Goal: Check status: Check status

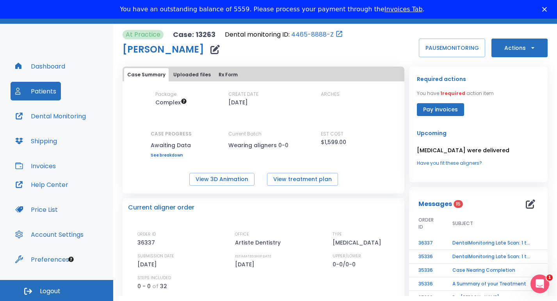
scroll to position [32, 0]
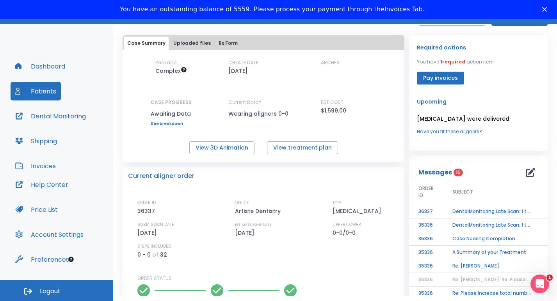
click at [51, 67] on button "Dashboard" at bounding box center [40, 66] width 59 height 19
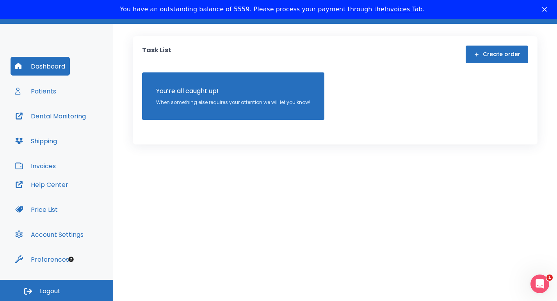
click at [51, 92] on button "Patients" at bounding box center [36, 91] width 50 height 19
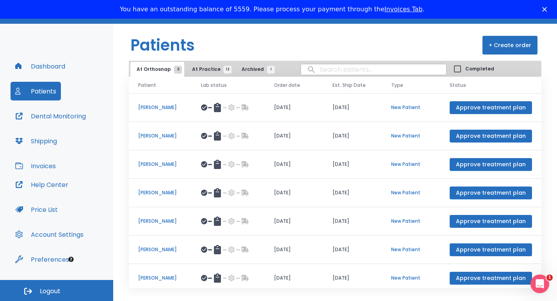
drag, startPoint x: 532, startPoint y: 88, endPoint x: 165, endPoint y: 115, distance: 368.4
drag, startPoint x: 165, startPoint y: 115, endPoint x: 146, endPoint y: 116, distance: 18.7
click at [146, 111] on p "[PERSON_NAME]" at bounding box center [160, 107] width 44 height 7
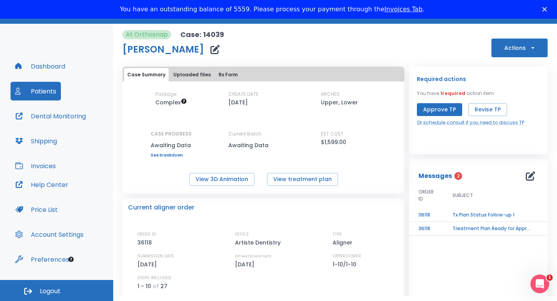
click at [191, 75] on button "Uploaded files" at bounding box center [192, 74] width 44 height 13
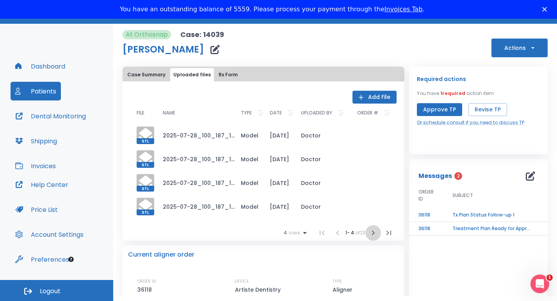
click at [372, 235] on icon "button" at bounding box center [373, 233] width 3 height 5
click at [207, 184] on td "Photo [DATE] 10 38 28 AM.jpg" at bounding box center [195, 183] width 78 height 24
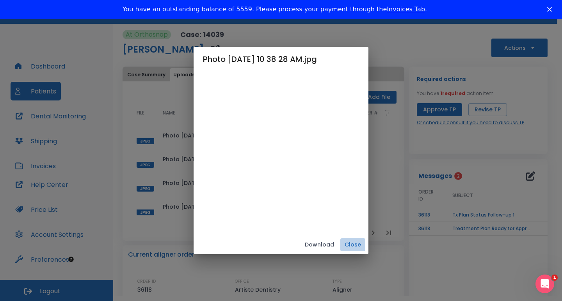
click at [365, 244] on button "Close" at bounding box center [352, 245] width 25 height 13
